Goal: Check status: Check status

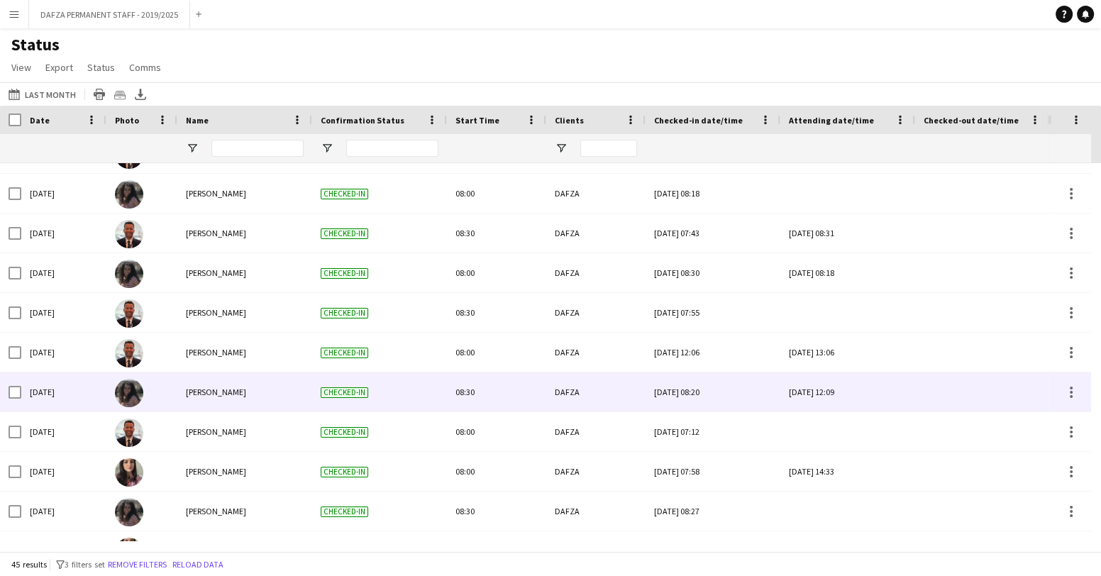
scroll to position [1409, 0]
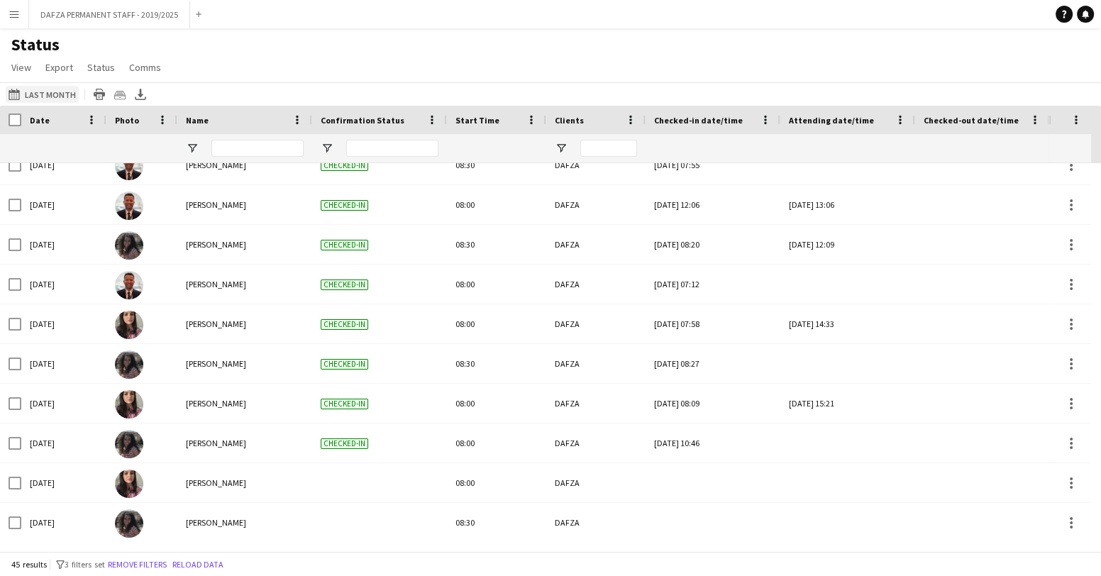
click at [15, 94] on app-icon "07-10-2025 to 13-10-2025" at bounding box center [17, 94] width 16 height 11
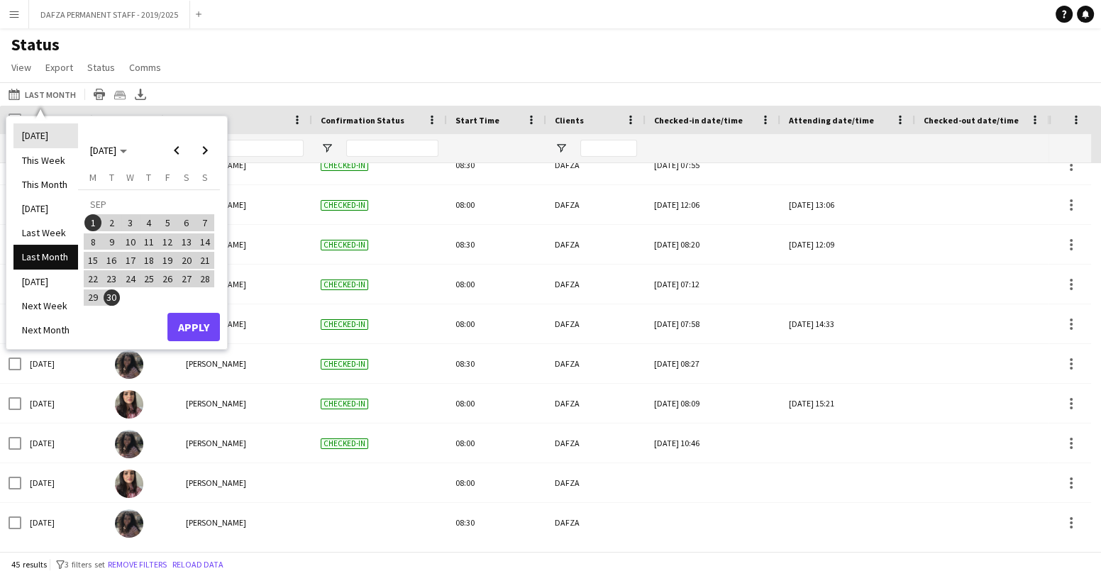
click at [31, 140] on li "[DATE]" at bounding box center [45, 135] width 65 height 24
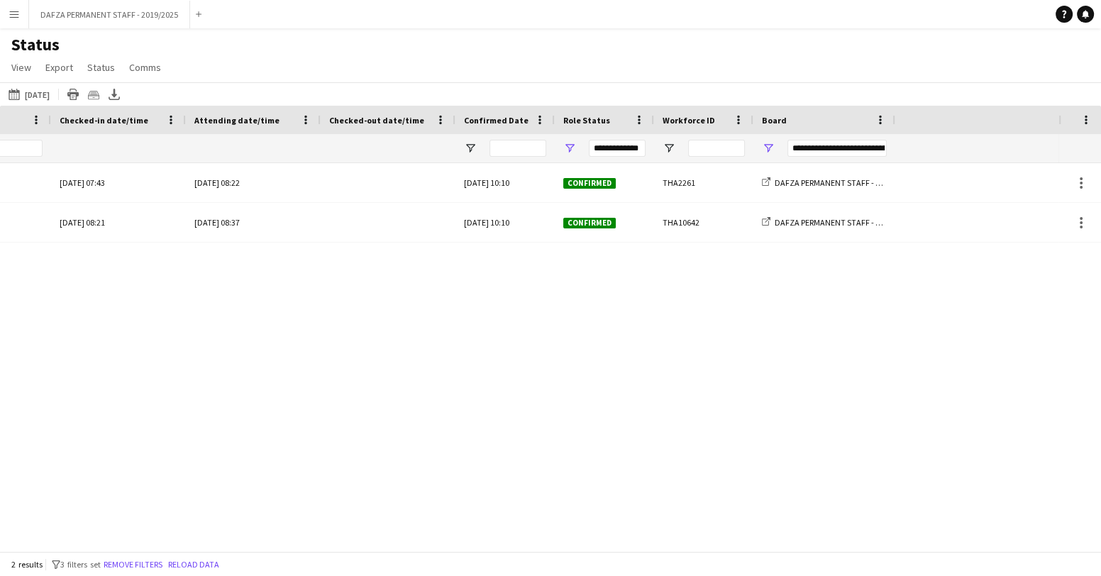
scroll to position [0, 0]
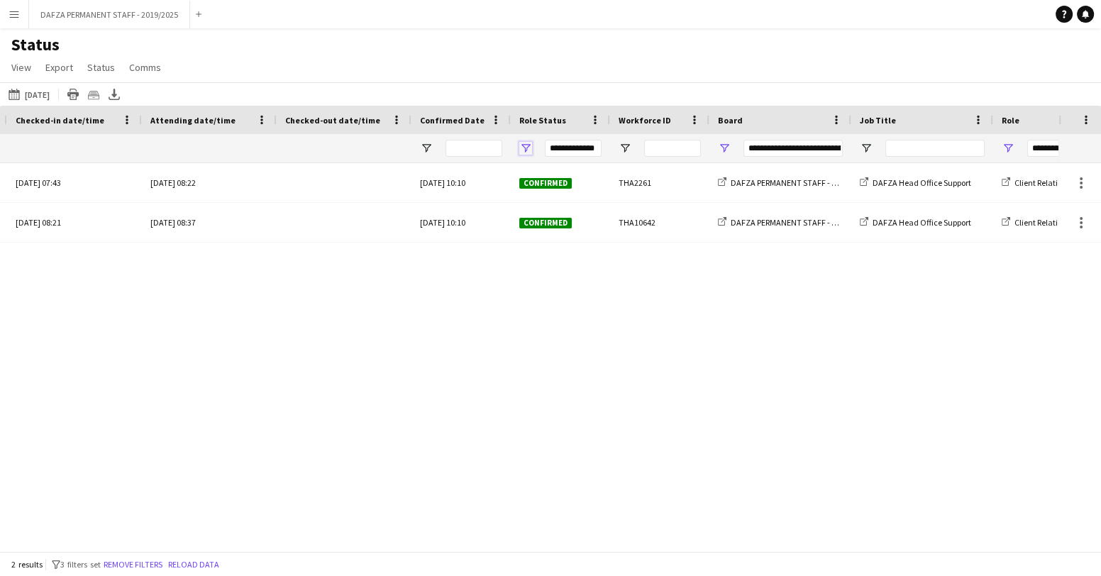
click at [522, 151] on span "Open Filter Menu" at bounding box center [525, 148] width 13 height 13
type input "***"
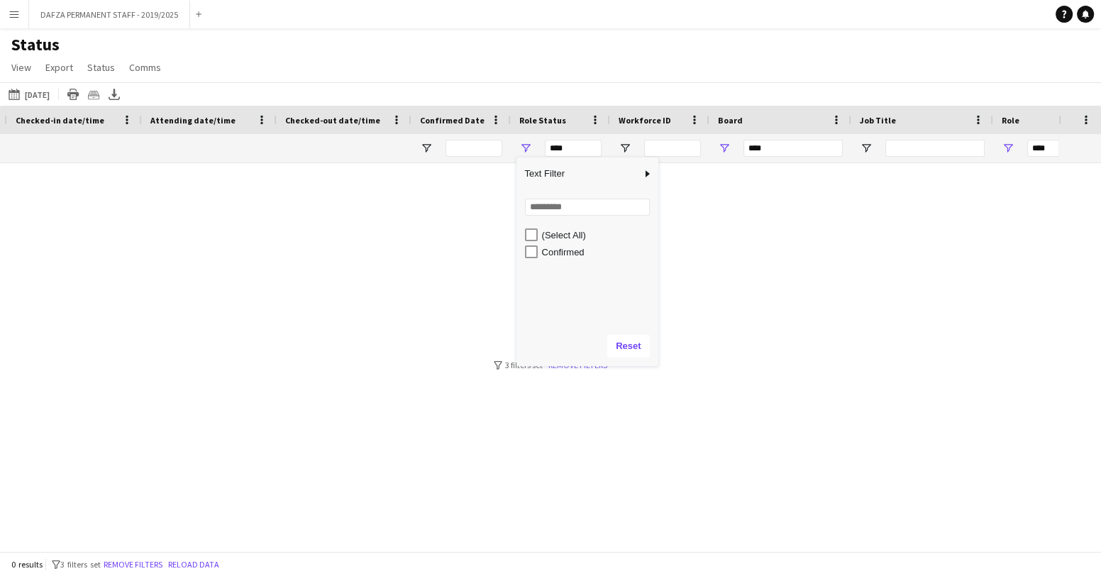
click at [378, 327] on div at bounding box center [529, 352] width 1059 height 378
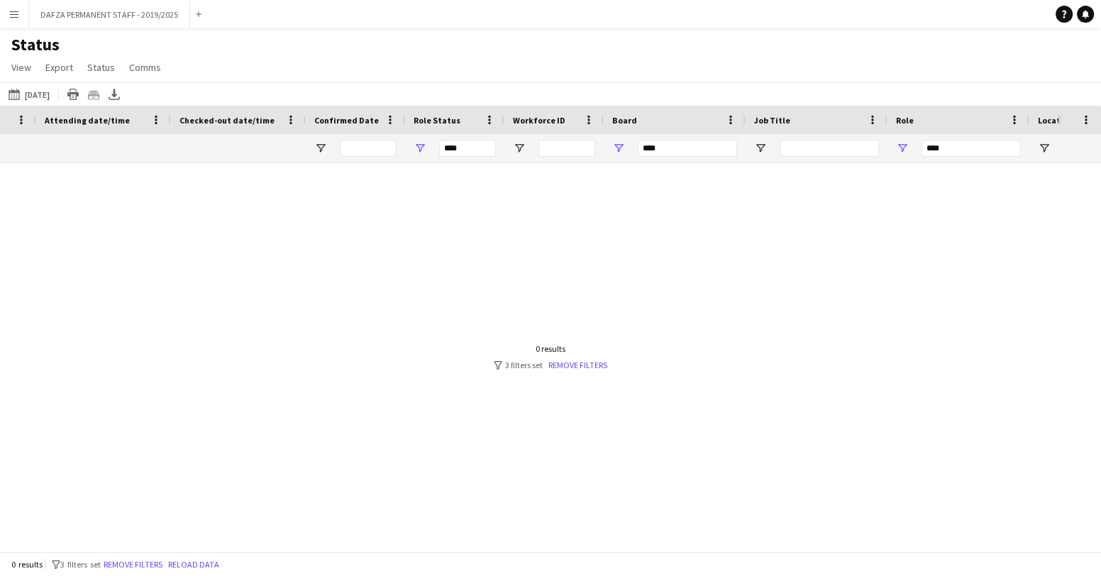
scroll to position [0, 744]
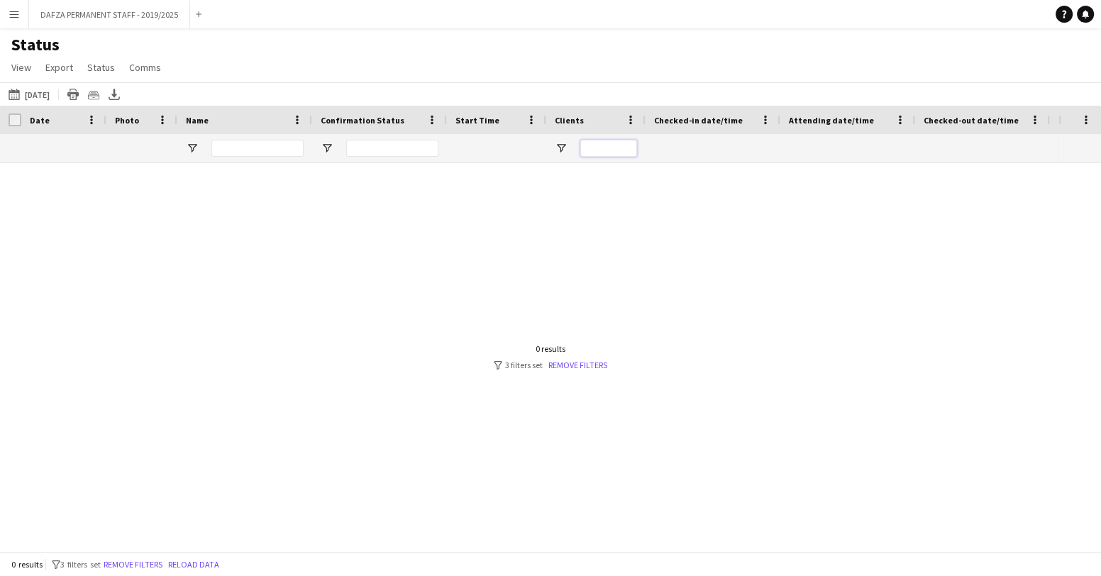
click at [618, 152] on input "Clients Filter Input" at bounding box center [608, 148] width 57 height 17
click at [563, 147] on span "Open Filter Menu" at bounding box center [561, 148] width 13 height 13
type input "***"
click at [387, 281] on div at bounding box center [529, 352] width 1059 height 378
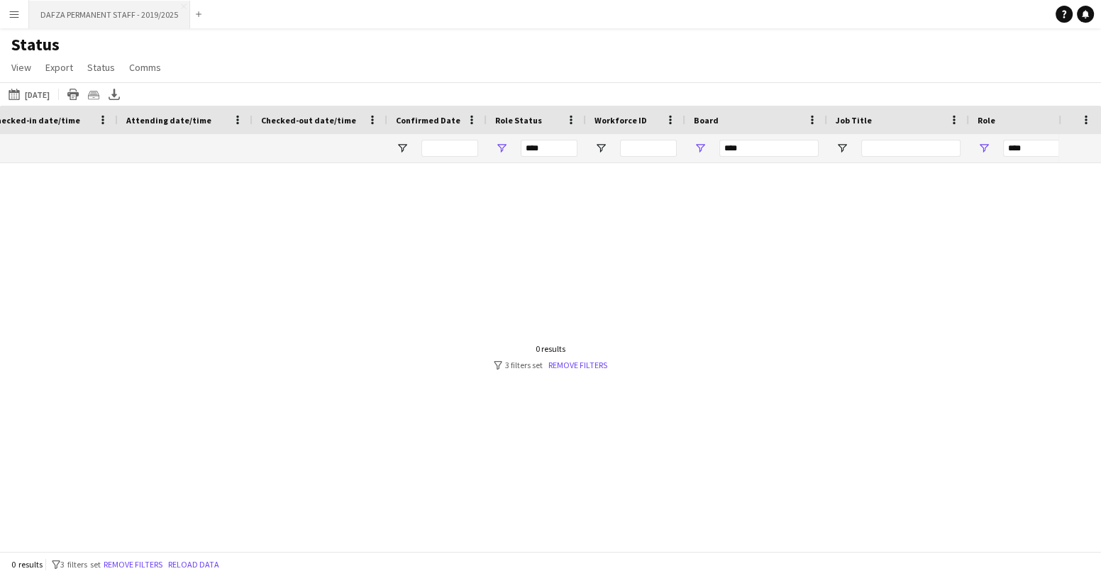
click at [182, 9] on button "DAFZA PERMANENT STAFF - 2019/2025 Close" at bounding box center [109, 15] width 161 height 28
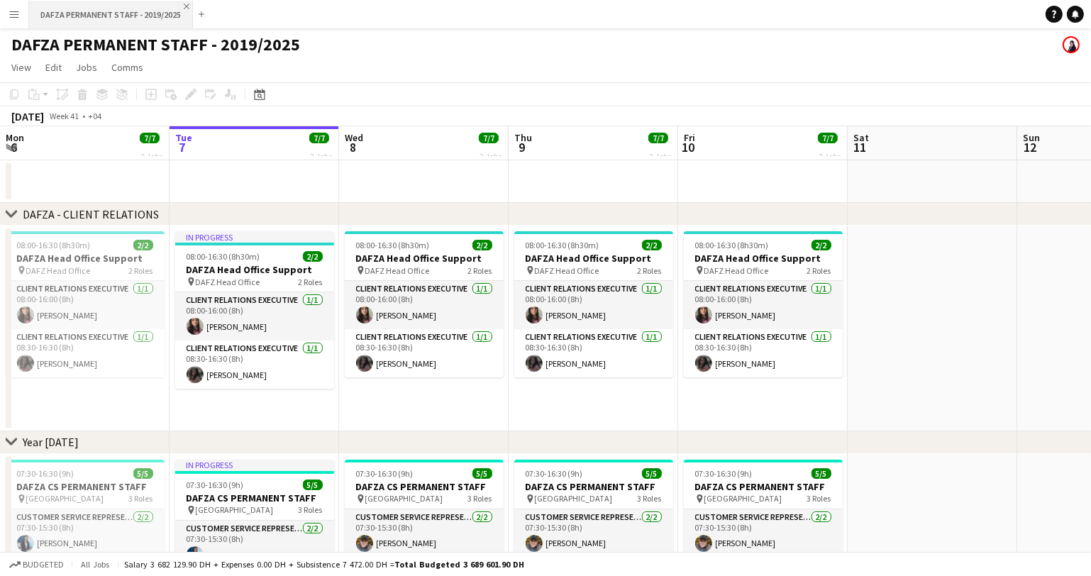
click at [184, 6] on app-icon "Close" at bounding box center [187, 7] width 6 height 6
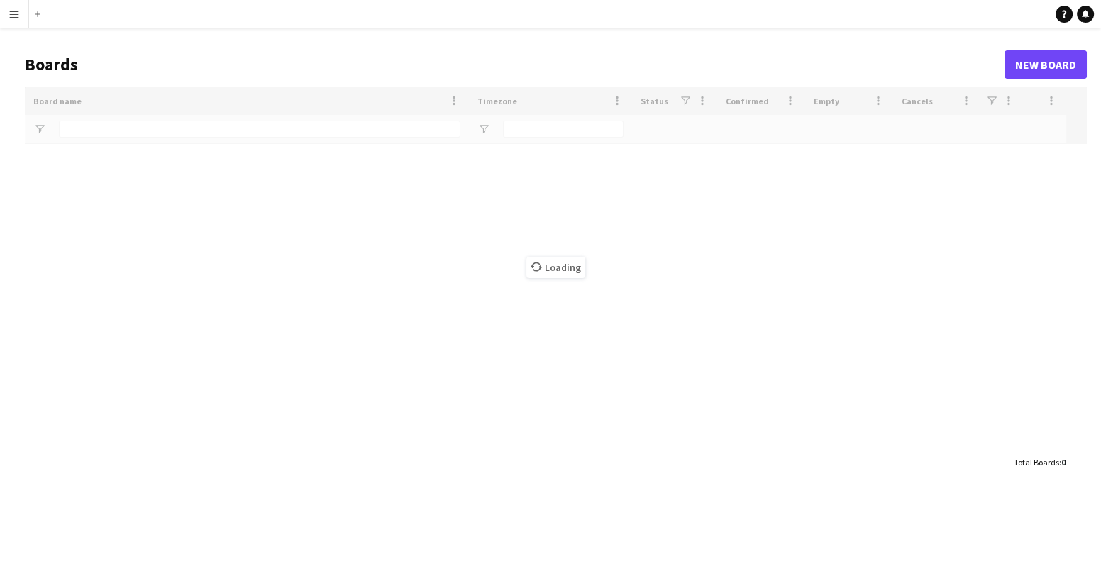
click at [14, 16] on app-icon "Menu" at bounding box center [14, 14] width 11 height 11
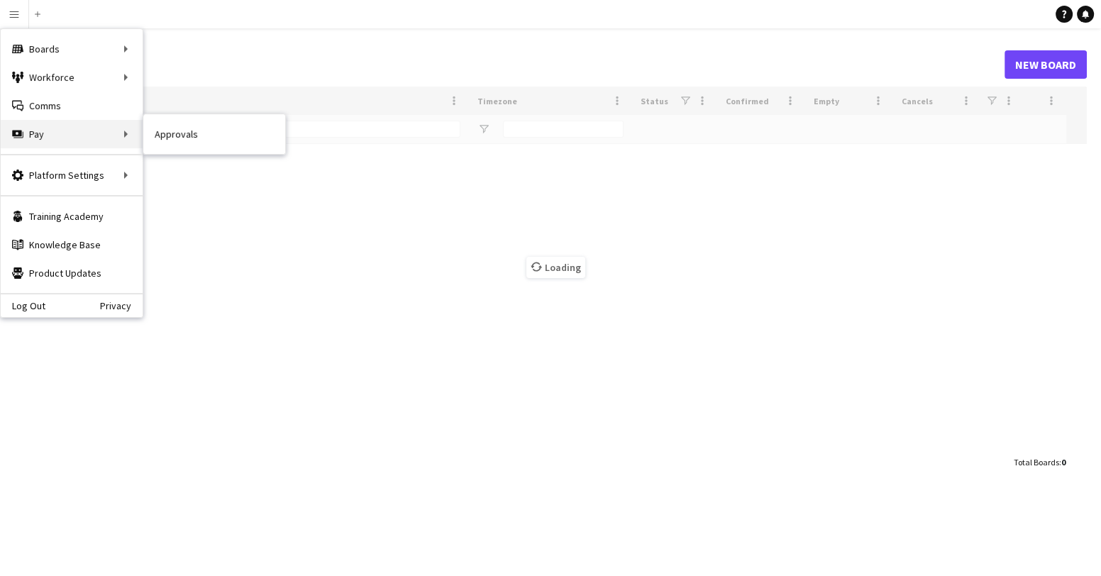
type input "****"
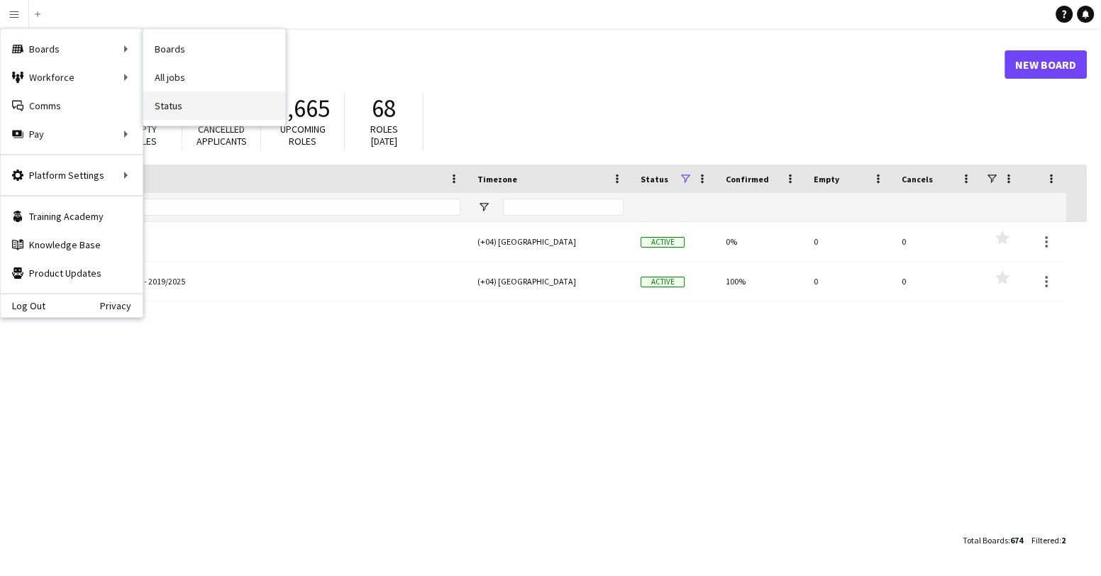
click at [173, 106] on link "Status" at bounding box center [214, 106] width 142 height 28
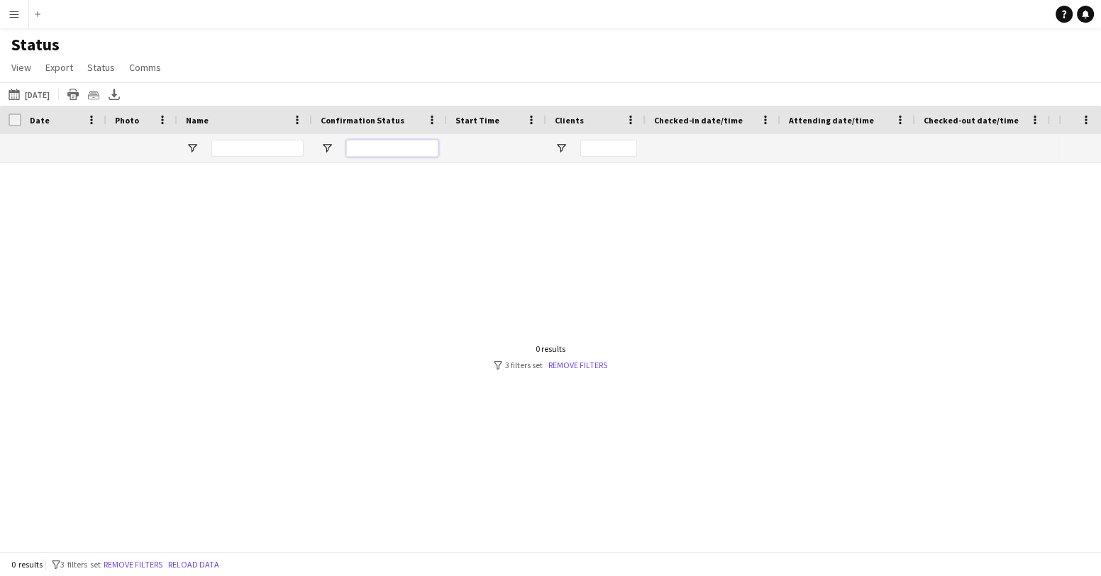
click at [387, 151] on input "Confirmation Status Filter Input" at bounding box center [392, 148] width 92 height 17
click at [596, 147] on input "Clients Filter Input" at bounding box center [608, 148] width 57 height 17
click at [561, 147] on span "Open Filter Menu" at bounding box center [561, 148] width 13 height 13
click at [764, 245] on div at bounding box center [529, 352] width 1059 height 378
click at [581, 365] on link "Remove filters" at bounding box center [578, 365] width 59 height 11
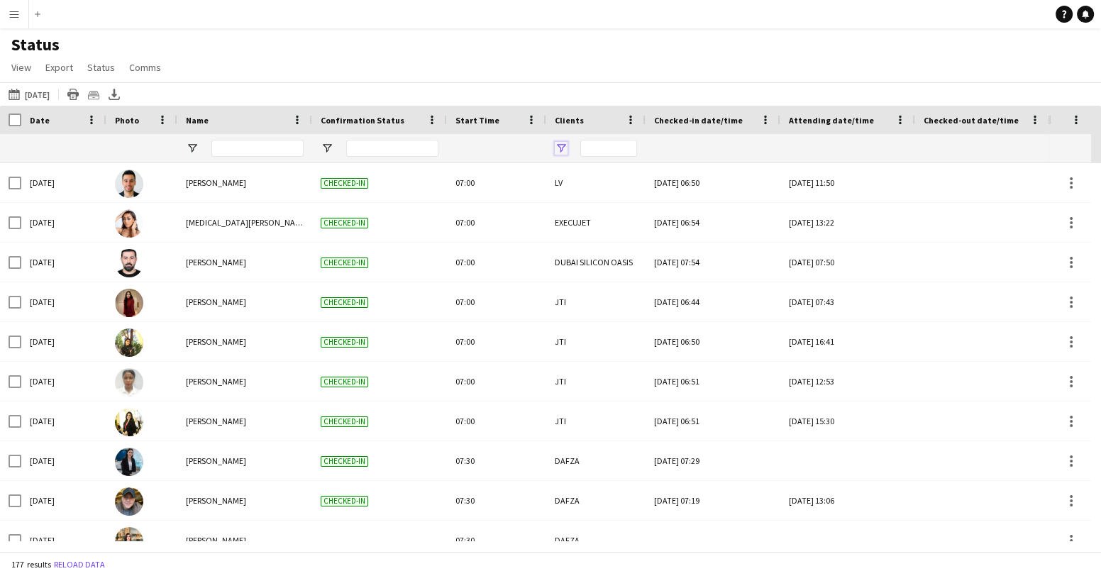
click at [562, 147] on span "Open Filter Menu" at bounding box center [561, 148] width 13 height 13
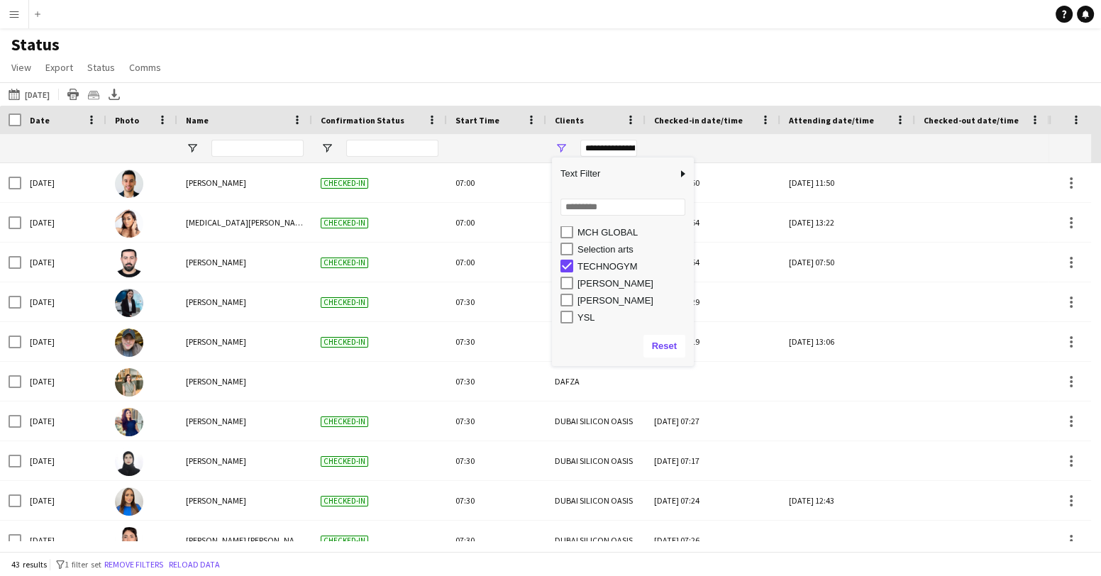
scroll to position [259, 0]
type input "**********"
click at [852, 57] on div "Status View Views Default view New view Update view Delete view Edit name Custo…" at bounding box center [550, 58] width 1101 height 48
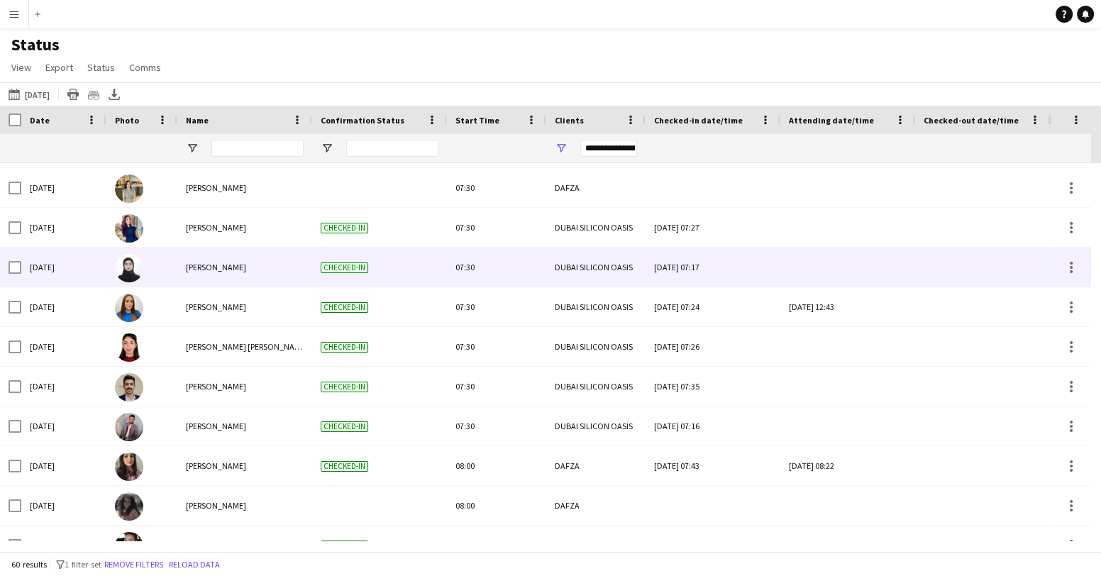
scroll to position [0, 0]
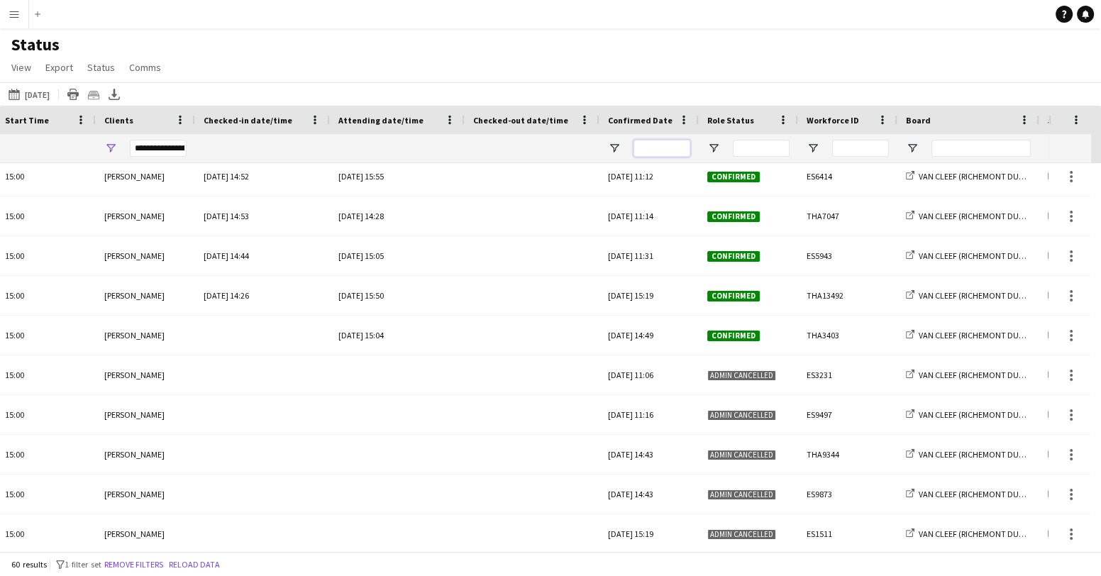
click at [643, 146] on input "Confirmed Date Filter Input" at bounding box center [662, 148] width 57 height 17
click at [713, 148] on span "Open Filter Menu" at bounding box center [714, 148] width 13 height 13
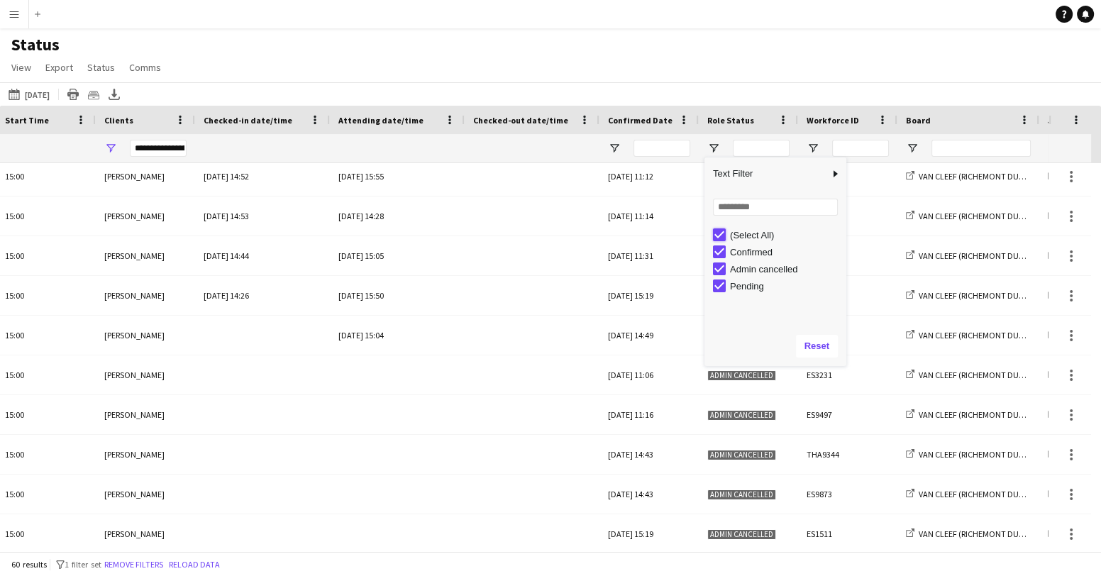
type input "***"
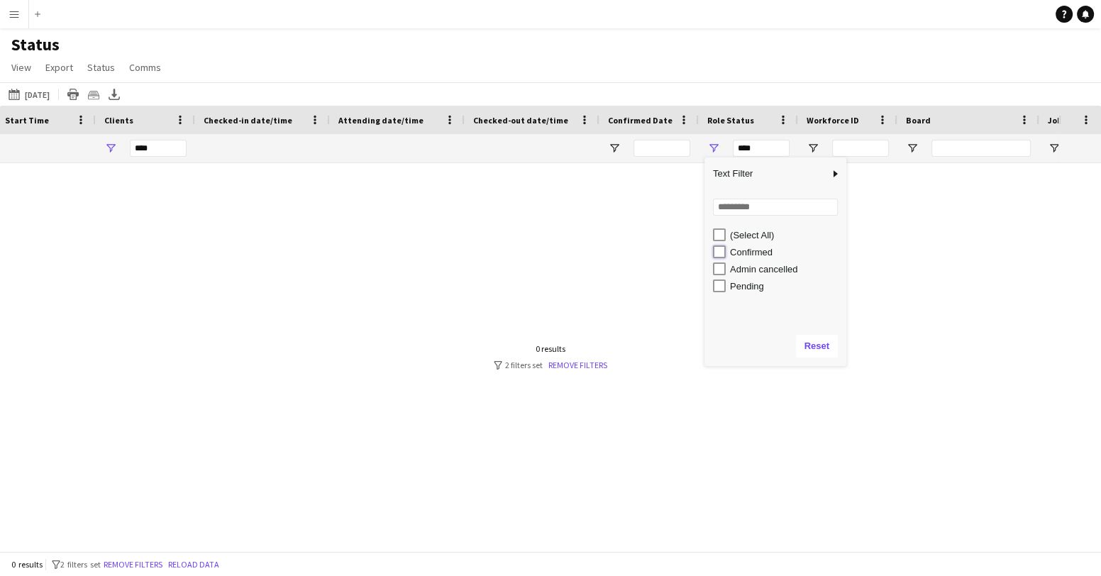
type input "**********"
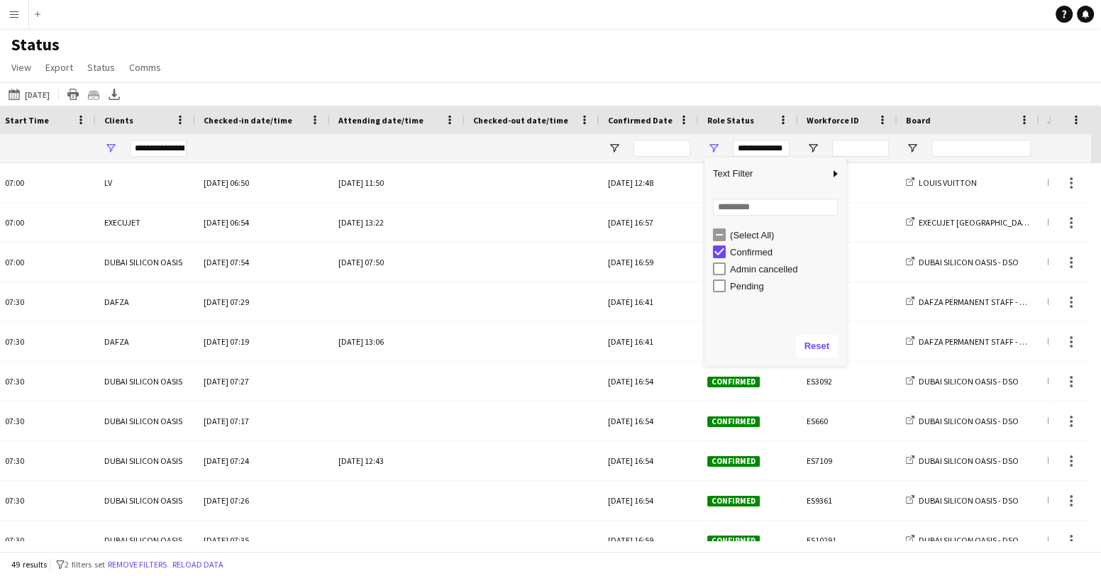
click at [747, 57] on div "Status View Views Default view New view Update view Delete view Edit name Custo…" at bounding box center [550, 58] width 1101 height 48
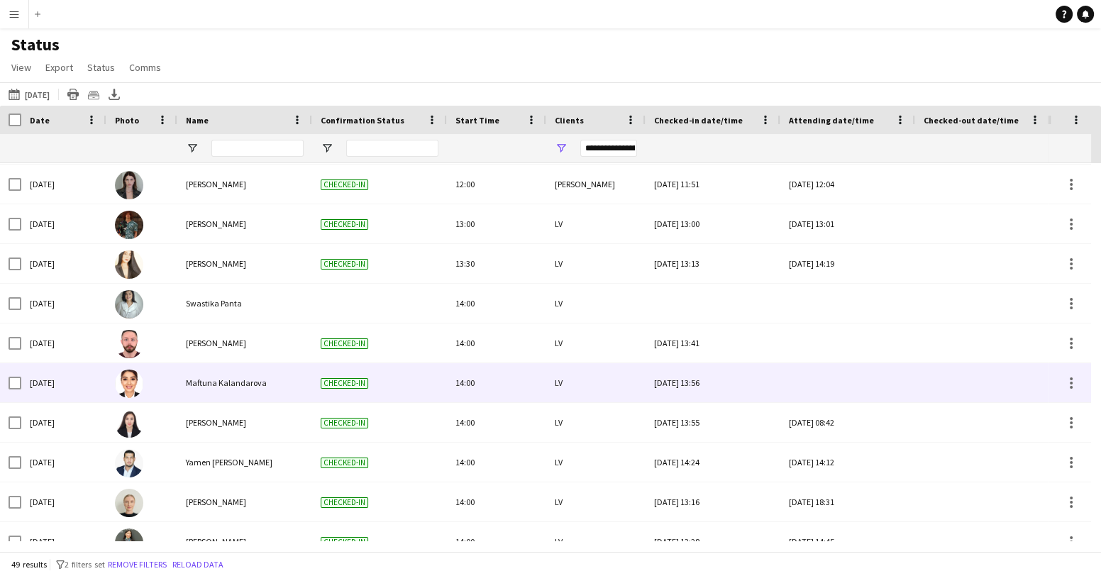
scroll to position [1568, 0]
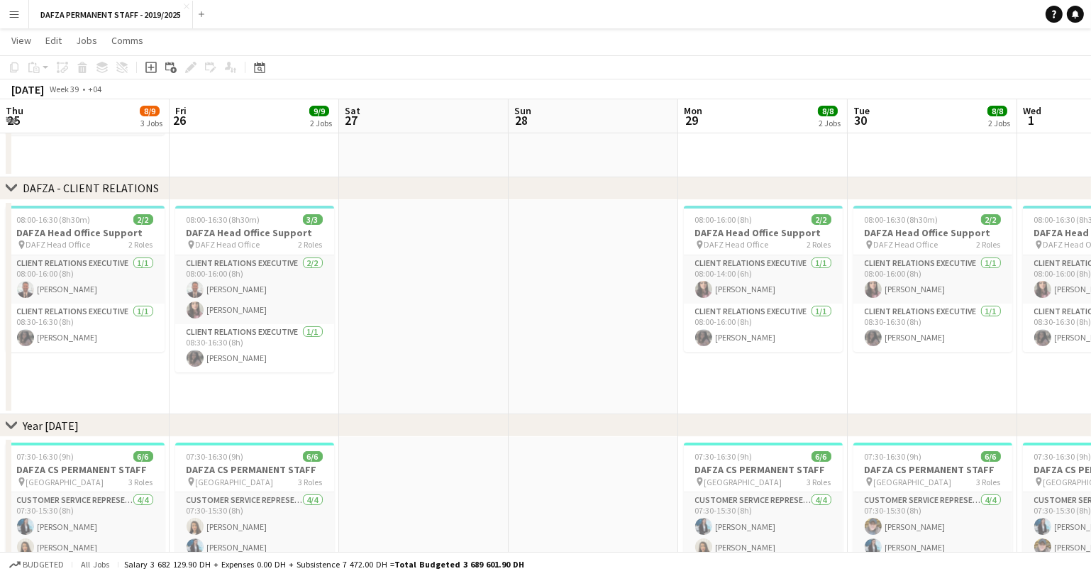
scroll to position [0, 348]
